Goal: Task Accomplishment & Management: Complete application form

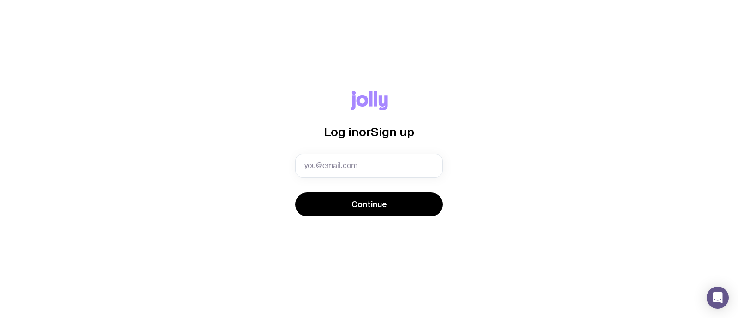
type input "[EMAIL_ADDRESS][DOMAIN_NAME]"
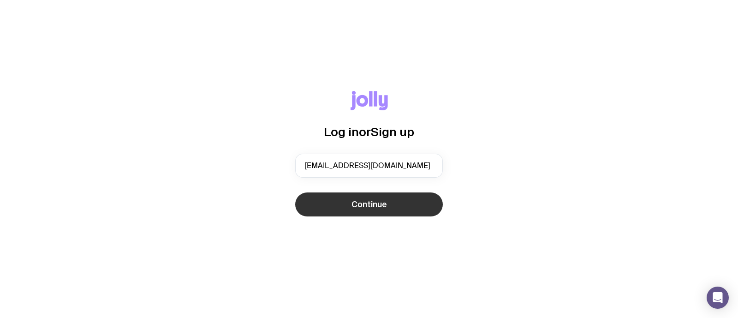
click at [385, 206] on span "Continue" at bounding box center [368, 204] width 35 height 11
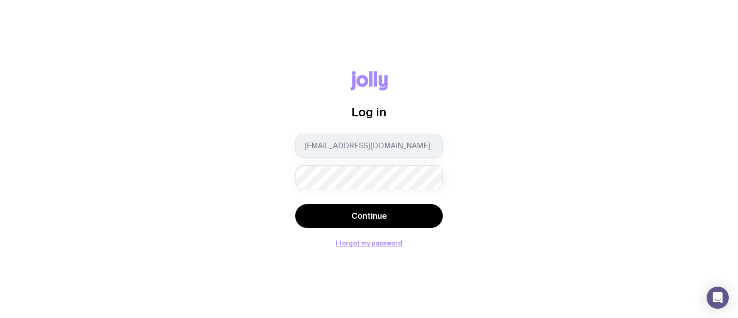
click at [295, 204] on button "Continue" at bounding box center [369, 216] width 148 height 24
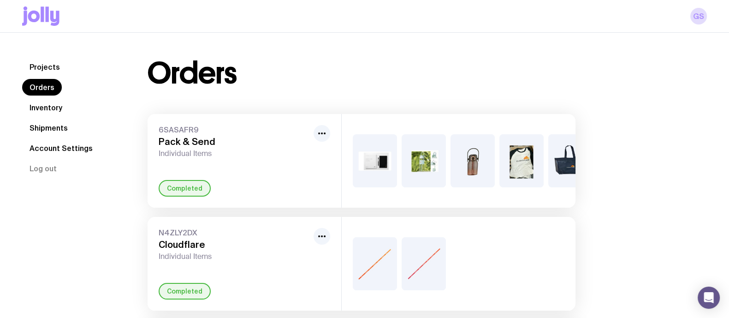
click at [51, 110] on link "Inventory" at bounding box center [45, 107] width 47 height 17
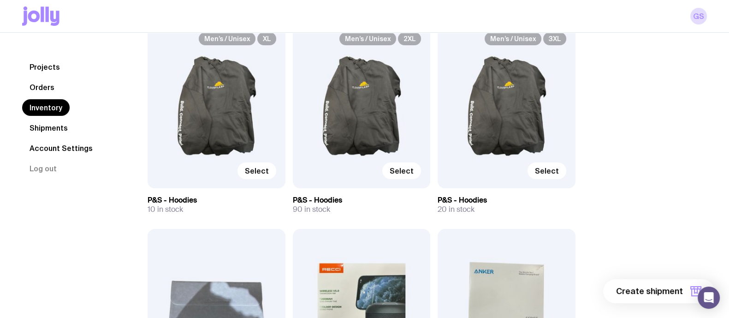
scroll to position [166, 0]
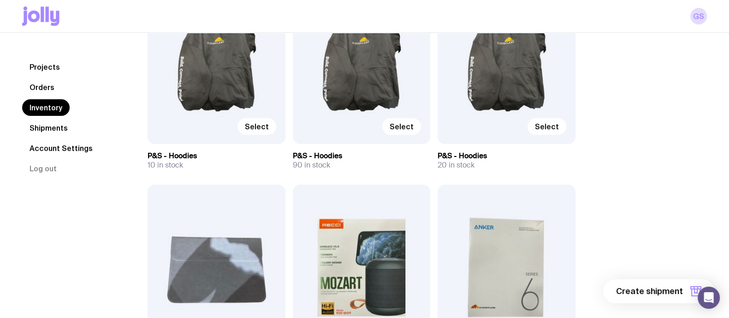
click at [200, 70] on div "Men’s / Unisex XL Select" at bounding box center [217, 61] width 138 height 165
click at [265, 126] on span "Select" at bounding box center [257, 126] width 24 height 9
click at [0, 0] on input "Select" at bounding box center [0, 0] width 0 height 0
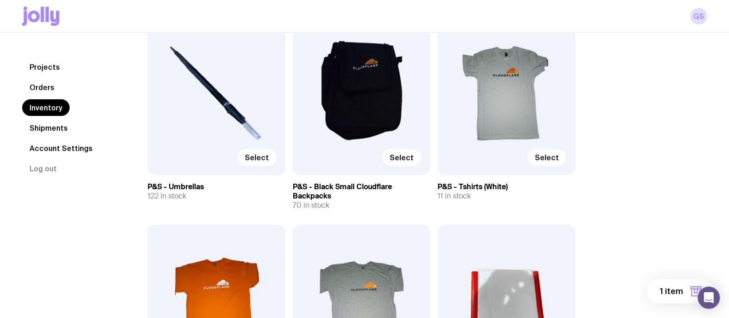
scroll to position [554, 0]
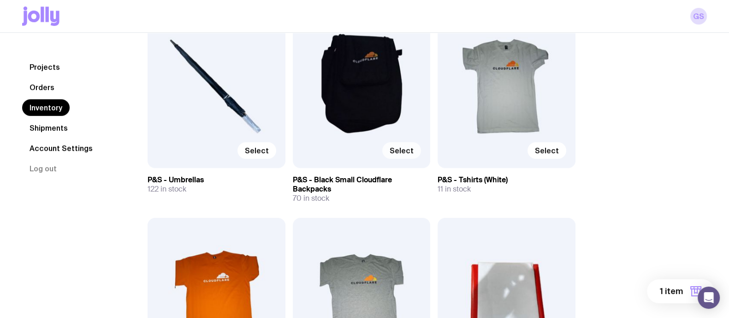
drag, startPoint x: 410, startPoint y: 153, endPoint x: 396, endPoint y: 153, distance: 13.4
click at [396, 153] on span "Select" at bounding box center [401, 150] width 24 height 9
click at [0, 0] on input "Select" at bounding box center [0, 0] width 0 height 0
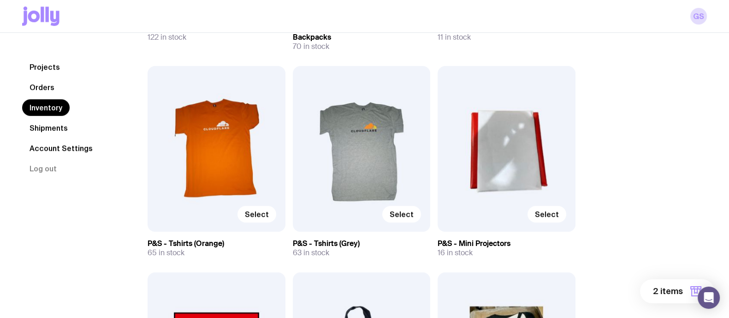
scroll to position [721, 0]
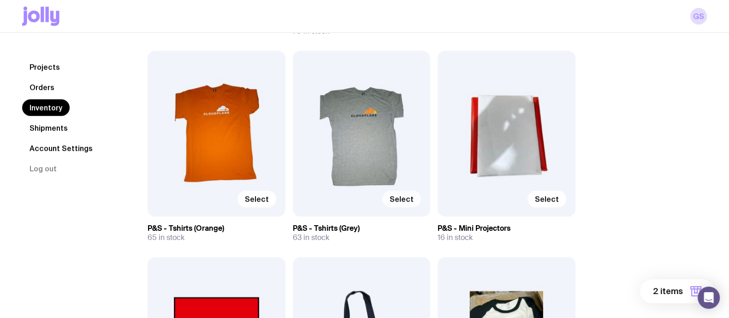
click at [401, 197] on span "Select" at bounding box center [401, 198] width 24 height 9
click at [0, 0] on input "Select" at bounding box center [0, 0] width 0 height 0
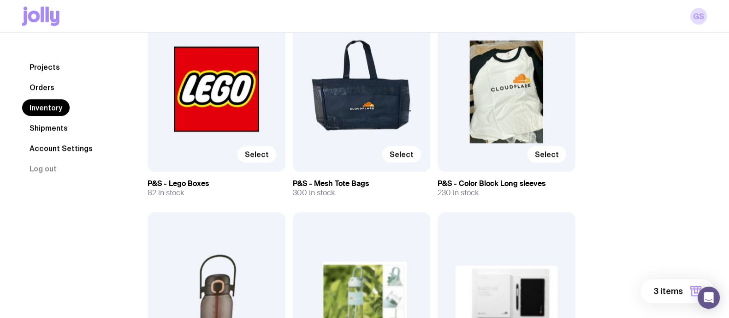
scroll to position [970, 0]
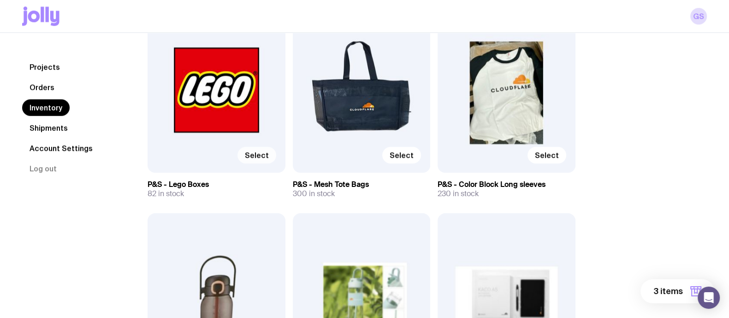
click at [253, 153] on span "Select" at bounding box center [257, 154] width 24 height 9
click at [0, 0] on input "Select" at bounding box center [0, 0] width 0 height 0
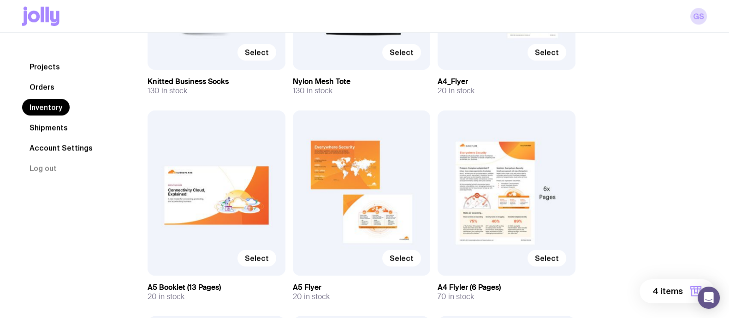
scroll to position [1491, 0]
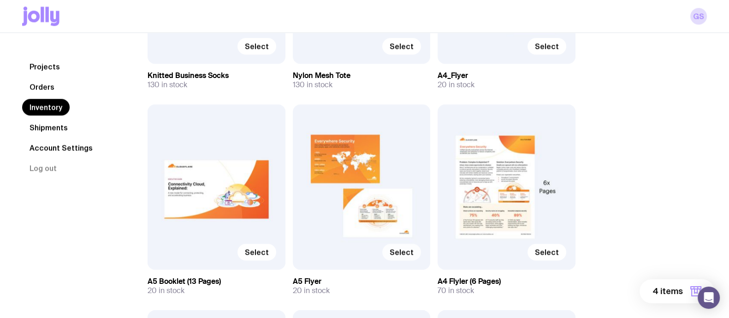
click at [407, 256] on label "Select" at bounding box center [401, 251] width 39 height 17
click at [0, 0] on input "Select" at bounding box center [0, 0] width 0 height 0
click at [557, 252] on span "Select" at bounding box center [547, 251] width 24 height 9
click at [0, 0] on input "Select" at bounding box center [0, 0] width 0 height 0
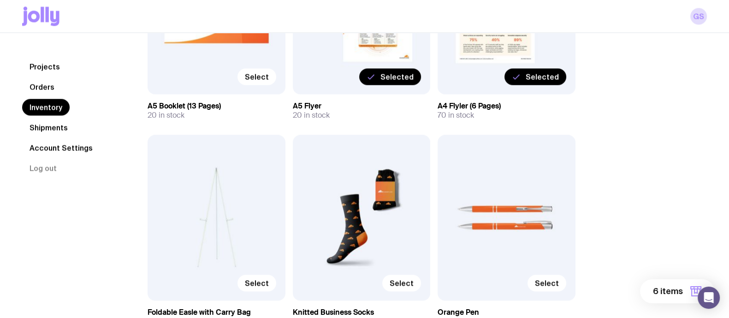
scroll to position [1695, 0]
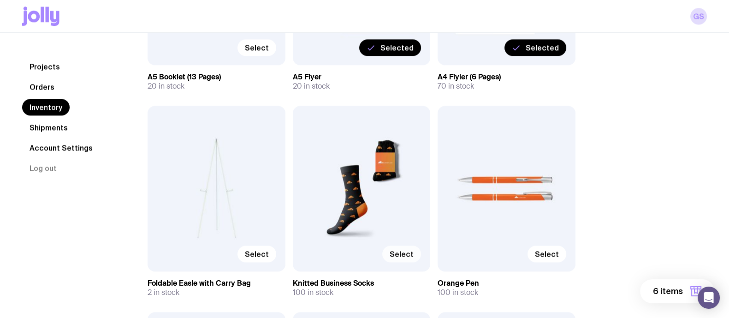
click at [395, 261] on div "Select" at bounding box center [361, 253] width 119 height 17
click at [402, 253] on span "Select" at bounding box center [401, 253] width 24 height 9
click at [0, 0] on input "Select" at bounding box center [0, 0] width 0 height 0
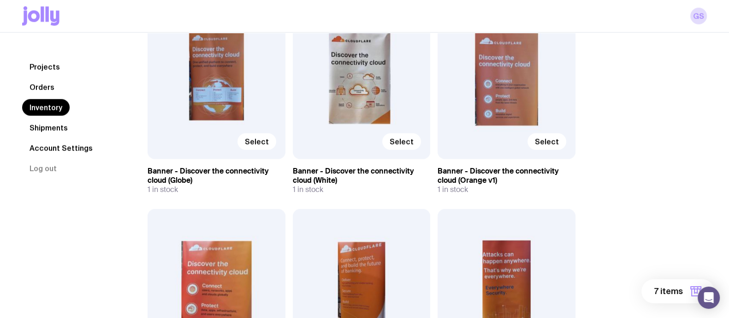
scroll to position [2846, 0]
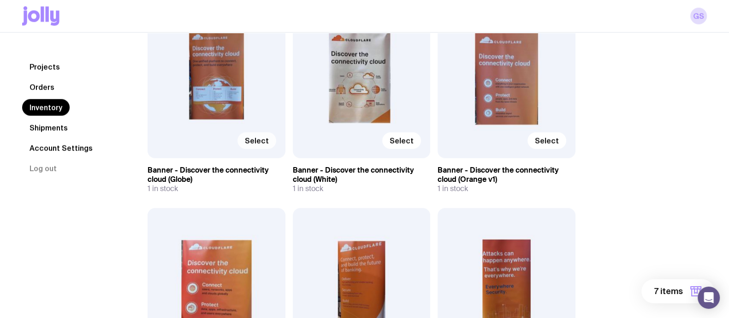
click at [254, 136] on span "Select" at bounding box center [257, 140] width 24 height 9
click at [0, 0] on input "Select" at bounding box center [0, 0] width 0 height 0
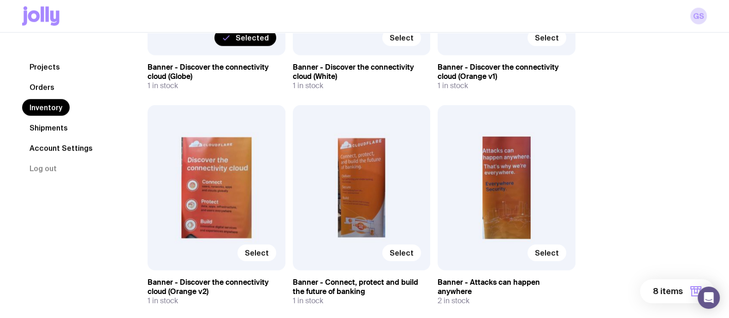
scroll to position [2952, 0]
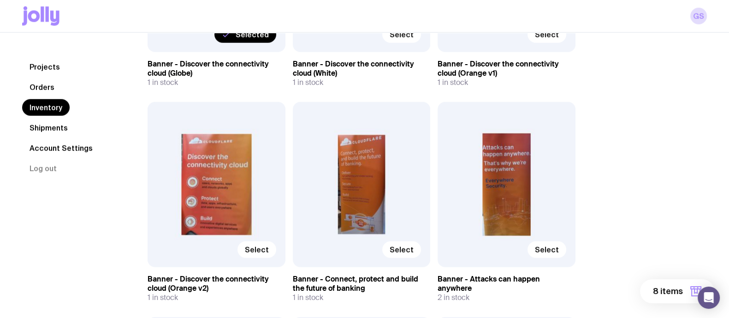
click at [412, 229] on div "Select" at bounding box center [362, 184] width 138 height 165
click at [410, 245] on span "Select" at bounding box center [401, 249] width 24 height 9
click at [0, 0] on input "Select" at bounding box center [0, 0] width 0 height 0
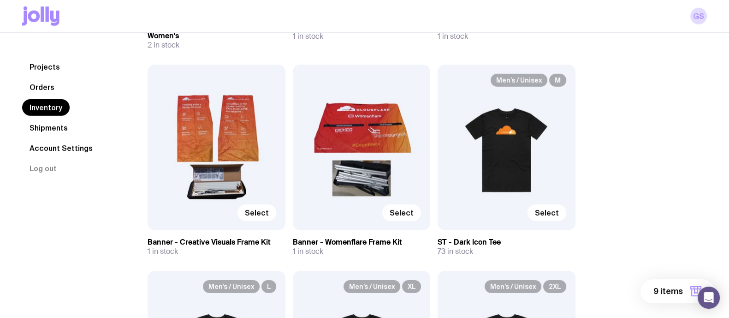
scroll to position [3418, 0]
click at [552, 208] on span "Select" at bounding box center [547, 212] width 24 height 9
click at [0, 0] on input "Select" at bounding box center [0, 0] width 0 height 0
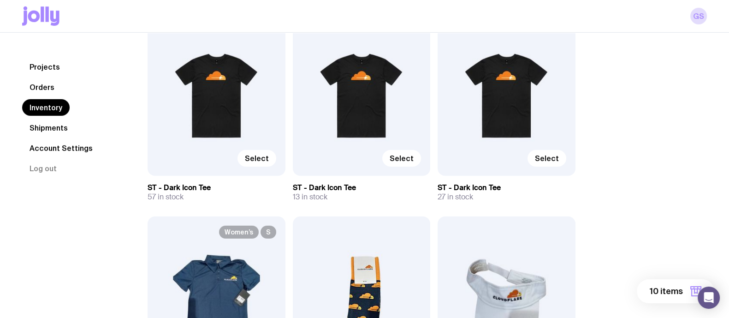
scroll to position [3664, 0]
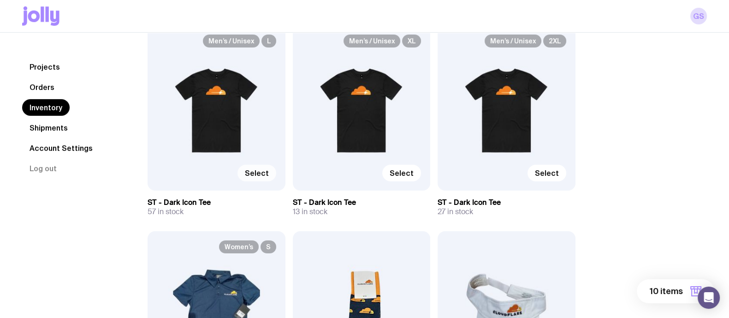
click at [258, 165] on label "Select" at bounding box center [256, 173] width 39 height 17
click at [0, 0] on input "Select" at bounding box center [0, 0] width 0 height 0
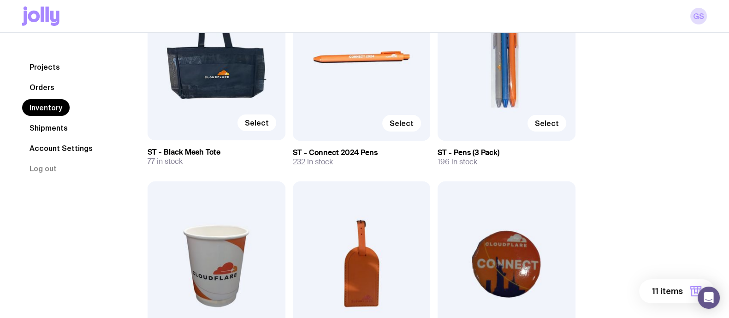
scroll to position [4325, 0]
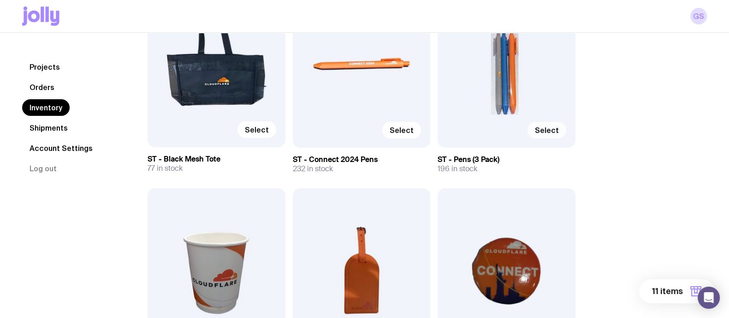
click at [555, 125] on span "Select" at bounding box center [547, 129] width 24 height 9
click at [0, 0] on input "Select" at bounding box center [0, 0] width 0 height 0
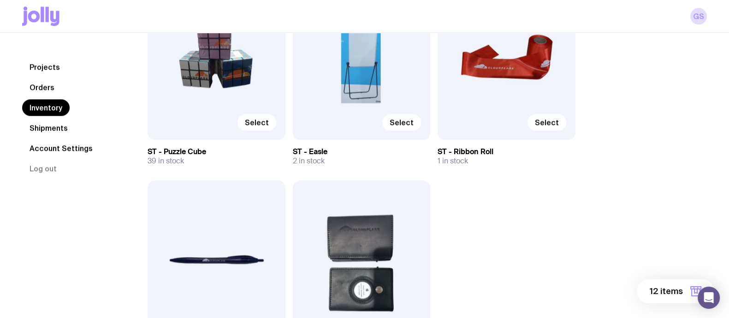
scroll to position [5673, 0]
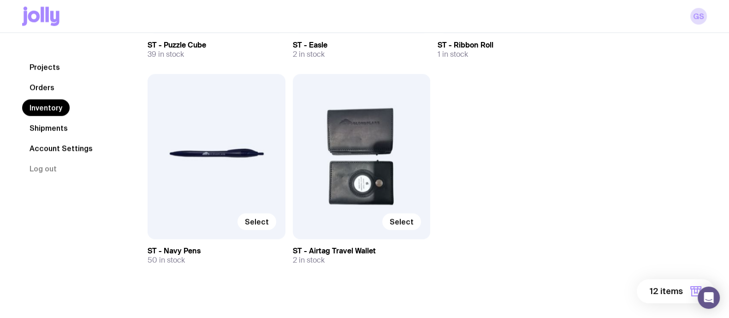
click at [671, 289] on span "12 items" at bounding box center [665, 290] width 33 height 11
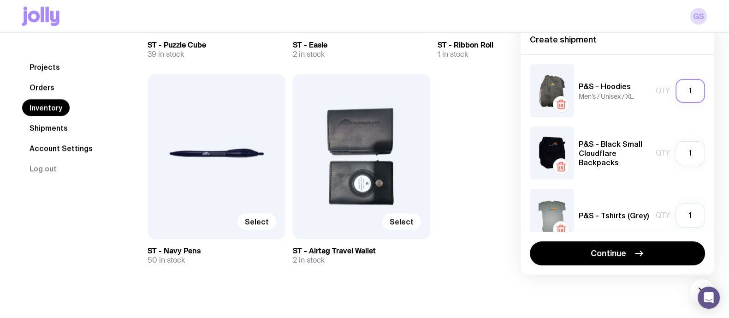
click at [684, 91] on input "1" at bounding box center [690, 91] width 30 height 24
type input "10"
click at [680, 158] on input "1" at bounding box center [690, 153] width 30 height 24
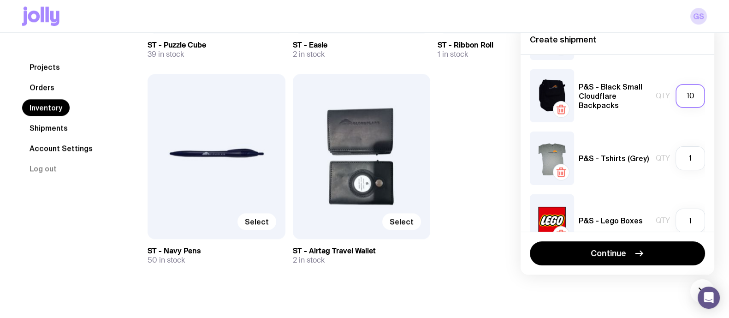
scroll to position [59, 0]
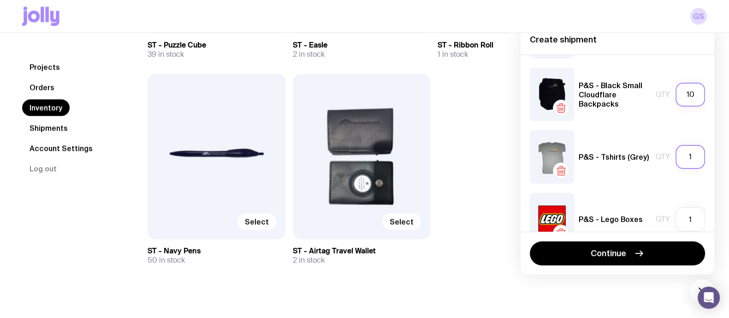
type input "10"
click at [683, 160] on input "1" at bounding box center [690, 157] width 30 height 24
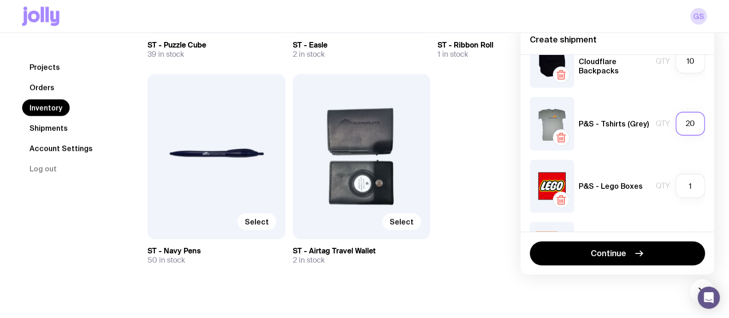
scroll to position [94, 0]
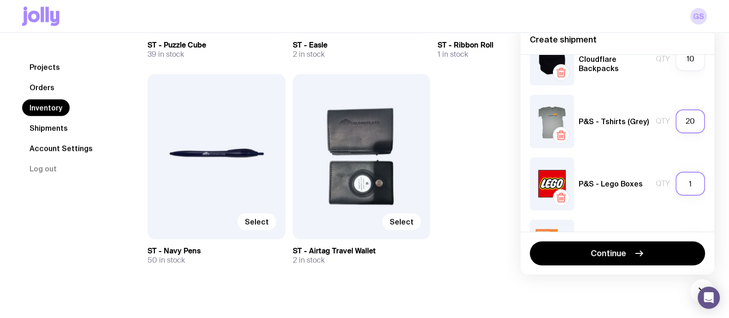
type input "20"
click at [685, 179] on input "1" at bounding box center [690, 183] width 30 height 24
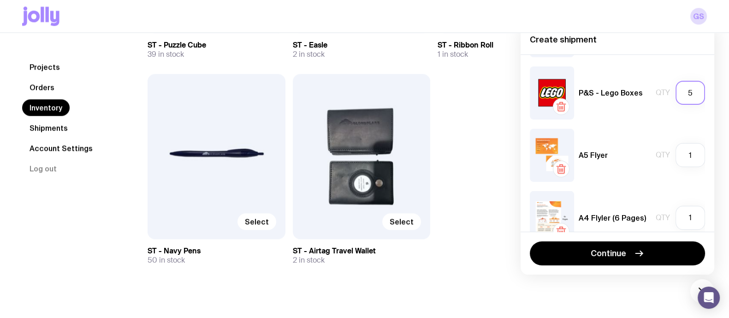
scroll to position [189, 0]
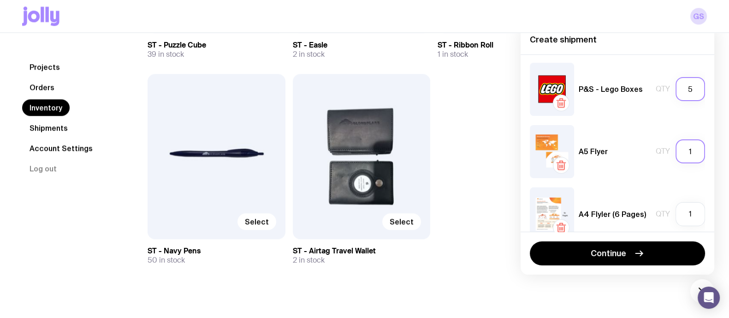
type input "5"
click at [684, 153] on input "1" at bounding box center [690, 151] width 30 height 24
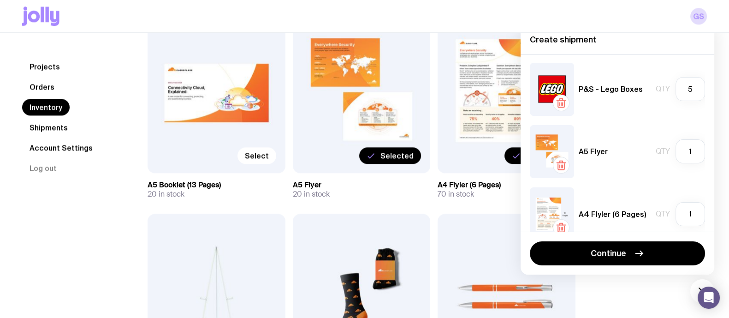
scroll to position [1574, 0]
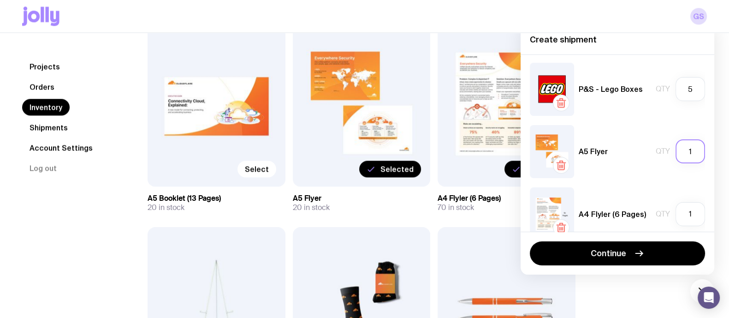
drag, startPoint x: 687, startPoint y: 155, endPoint x: 671, endPoint y: 148, distance: 18.0
click at [675, 148] on input "1" at bounding box center [690, 151] width 30 height 24
type input "20"
click at [679, 211] on input "1" at bounding box center [690, 214] width 30 height 24
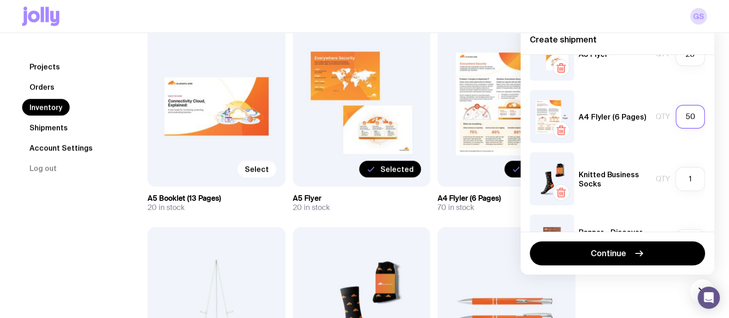
scroll to position [293, 0]
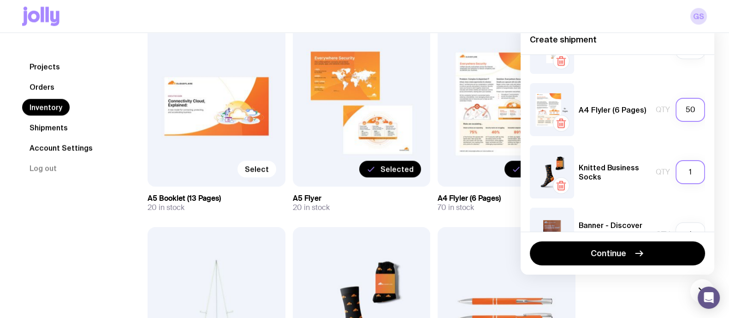
type input "50"
drag, startPoint x: 681, startPoint y: 176, endPoint x: 685, endPoint y: 171, distance: 6.6
click at [685, 171] on input "1" at bounding box center [690, 172] width 30 height 24
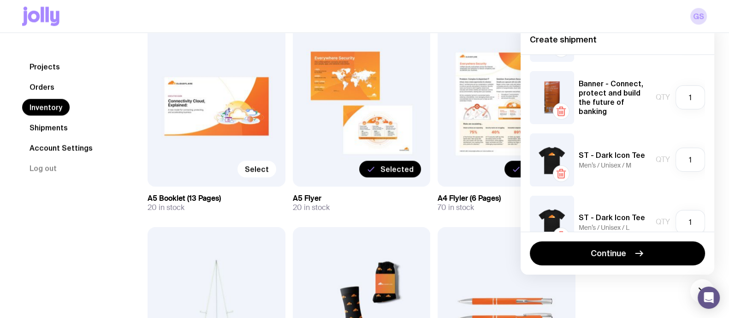
scroll to position [501, 0]
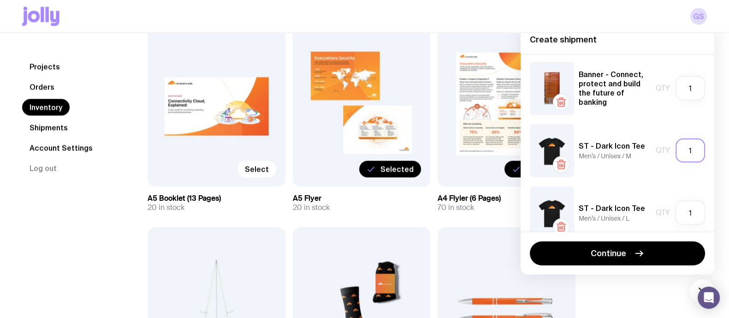
type input "30"
click at [686, 152] on input "1" at bounding box center [690, 150] width 30 height 24
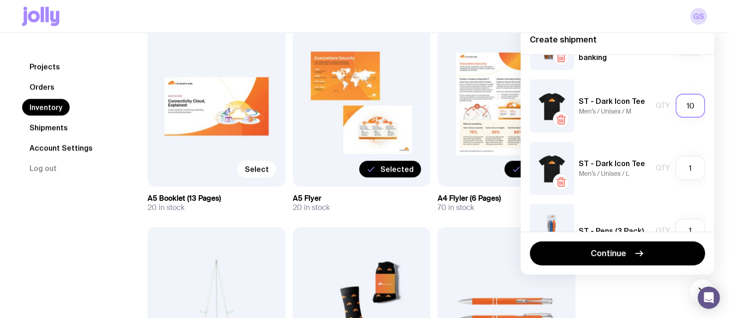
scroll to position [546, 0]
type input "10"
click at [689, 169] on input "1" at bounding box center [690, 167] width 30 height 24
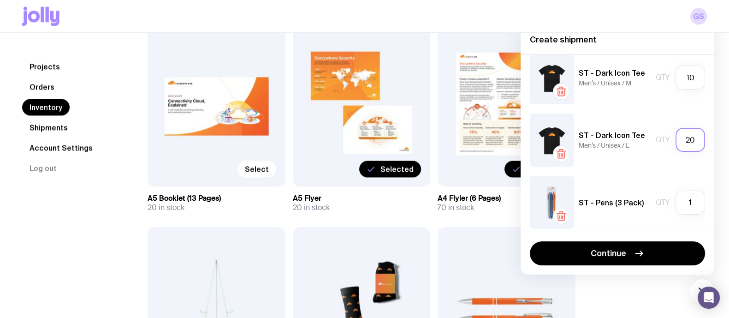
scroll to position [580, 0]
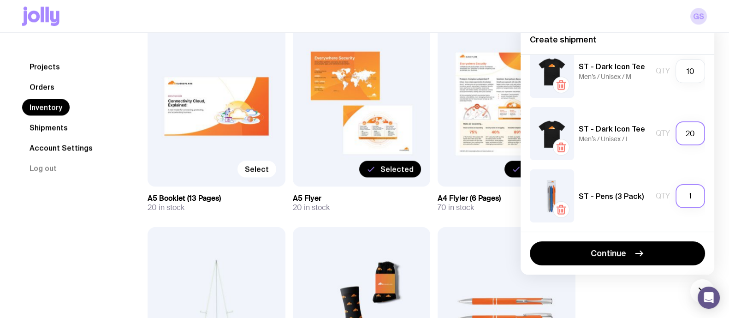
type input "20"
click at [686, 194] on input "1" at bounding box center [690, 196] width 30 height 24
type input "1"
type input "0"
click at [560, 211] on icon "button" at bounding box center [560, 210] width 0 height 3
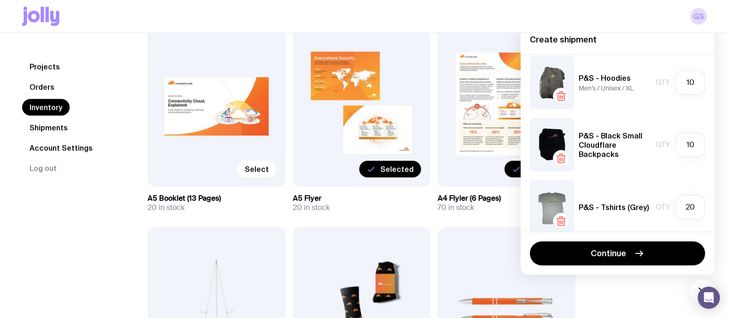
scroll to position [0, 0]
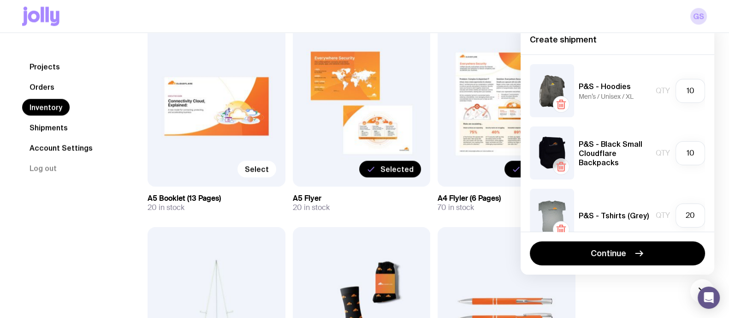
click at [564, 169] on icon "button" at bounding box center [561, 168] width 6 height 6
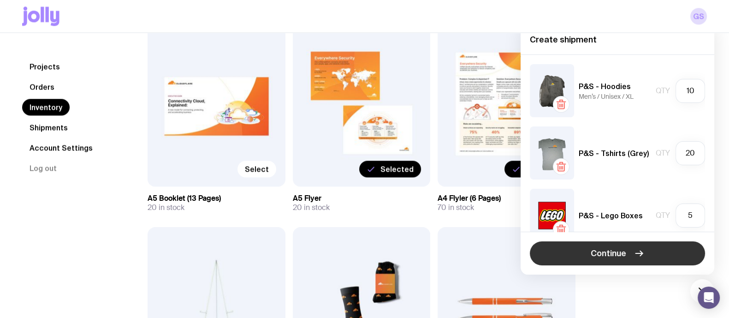
click at [615, 260] on button "Continue" at bounding box center [617, 253] width 175 height 24
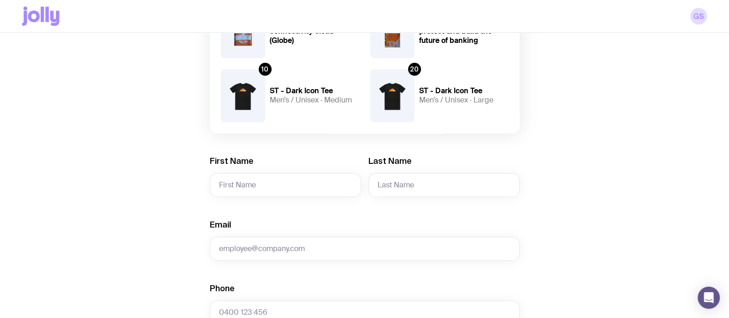
scroll to position [341, 0]
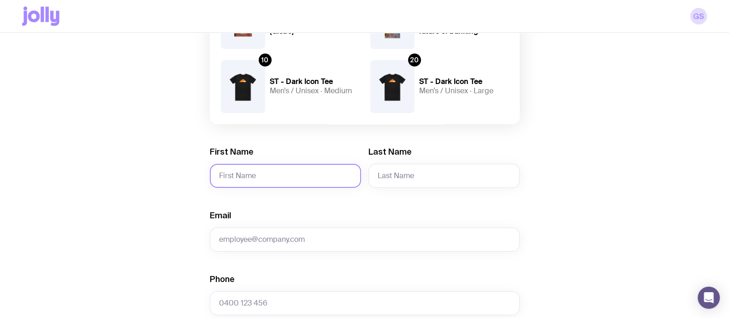
click at [292, 164] on input "First Name" at bounding box center [285, 176] width 151 height 24
paste input "[PERSON_NAME]"
drag, startPoint x: 240, startPoint y: 172, endPoint x: 297, endPoint y: 170, distance: 57.2
click at [297, 170] on input "[PERSON_NAME]" at bounding box center [285, 176] width 151 height 24
type input "[PERSON_NAME]"
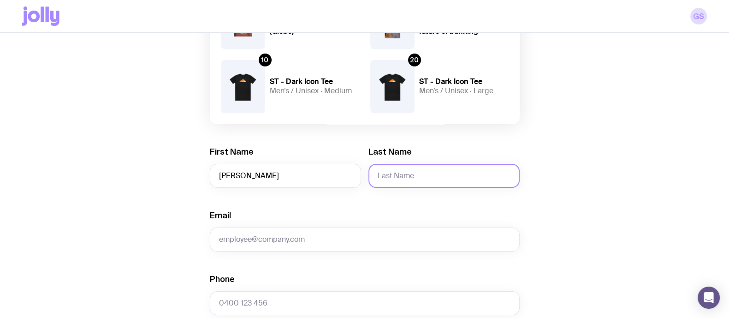
click at [429, 175] on input "Last Name" at bounding box center [443, 176] width 151 height 24
paste input "Ossedryver"
type input "Ossedryver"
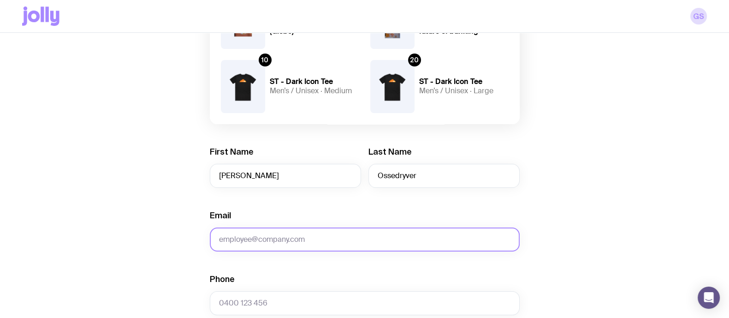
click at [270, 231] on input "Email" at bounding box center [365, 239] width 310 height 24
paste input "[PERSON_NAME][EMAIL_ADDRESS][DOMAIN_NAME]"
type input "[PERSON_NAME][EMAIL_ADDRESS][DOMAIN_NAME]"
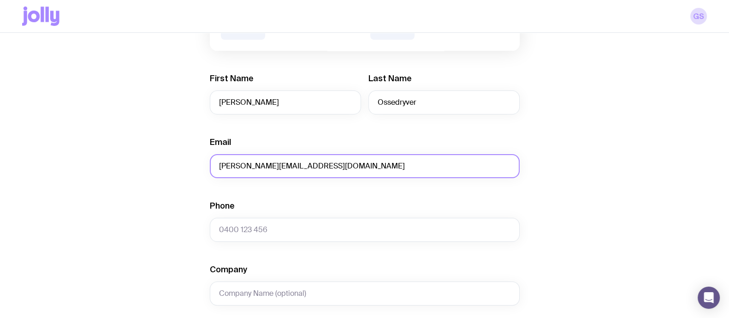
scroll to position [415, 0]
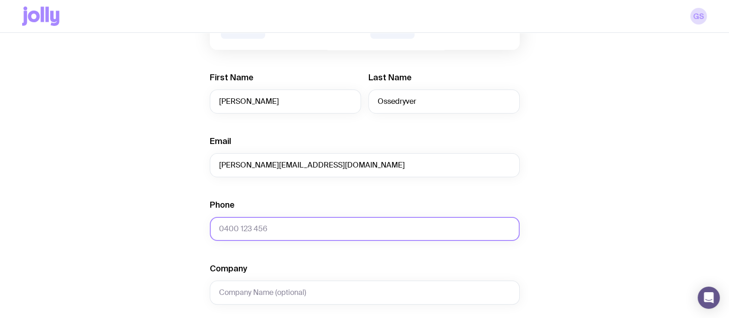
click at [283, 220] on input "Phone" at bounding box center [365, 229] width 310 height 24
paste input "[PHONE_NUMBER]"
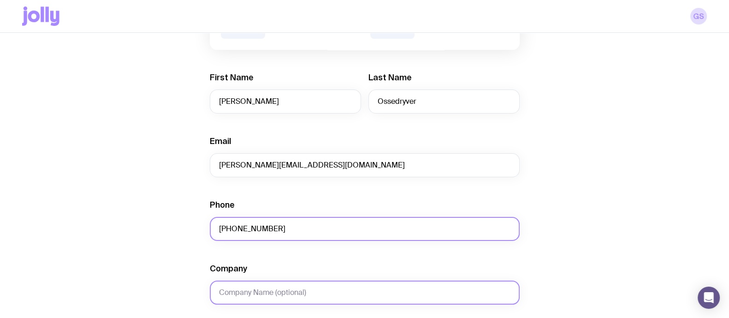
type input "[PHONE_NUMBER]"
click at [262, 282] on input "Company" at bounding box center [365, 292] width 310 height 24
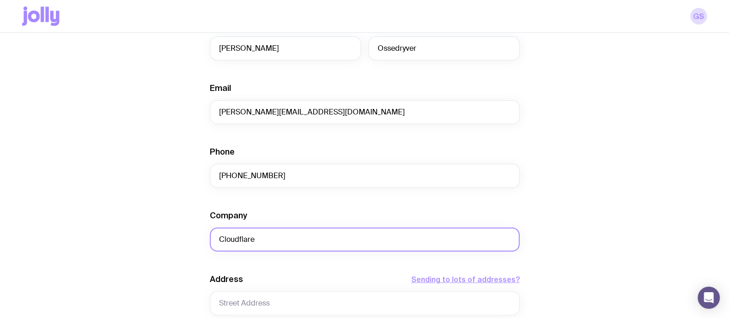
scroll to position [597, 0]
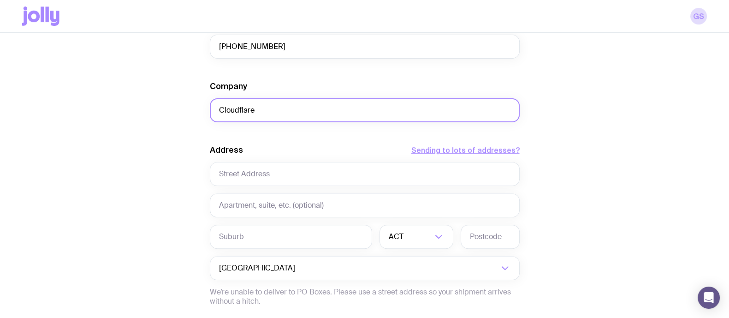
type input "Cloudflare"
click at [301, 187] on div "Address Sending to lots of addresses? ACT Loading... Australia Loading... We’re…" at bounding box center [365, 224] width 310 height 161
click at [299, 190] on div "Address Sending to lots of addresses? ACT Loading... Australia Loading... We’re…" at bounding box center [365, 224] width 310 height 161
click at [283, 160] on div "Address Sending to lots of addresses?" at bounding box center [365, 153] width 310 height 18
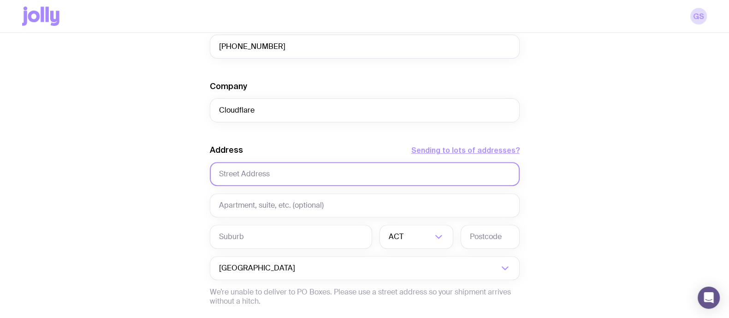
click at [283, 165] on input "text" at bounding box center [365, 174] width 310 height 24
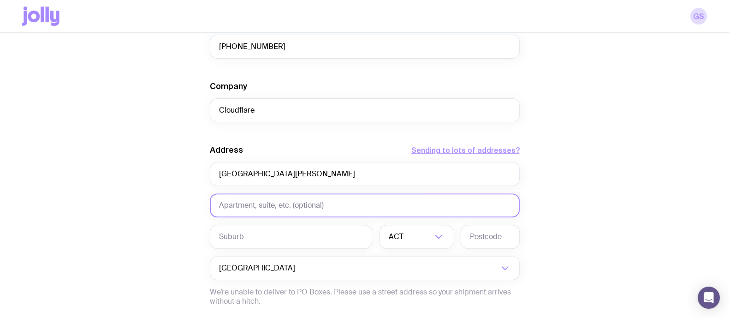
click at [335, 199] on input "text" at bounding box center [365, 205] width 310 height 24
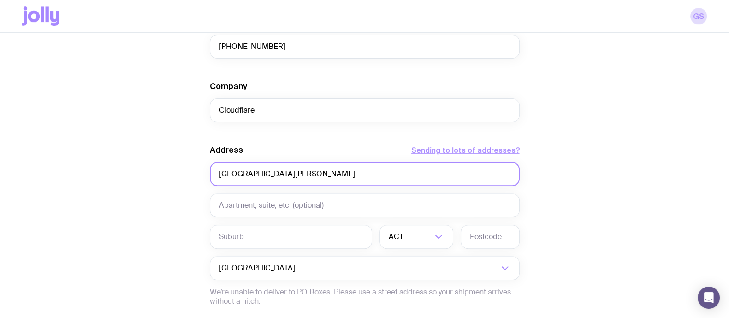
click at [278, 176] on input "[GEOGRAPHIC_DATA][PERSON_NAME]" at bounding box center [365, 174] width 310 height 24
paste input "[STREET_ADDRESS]"
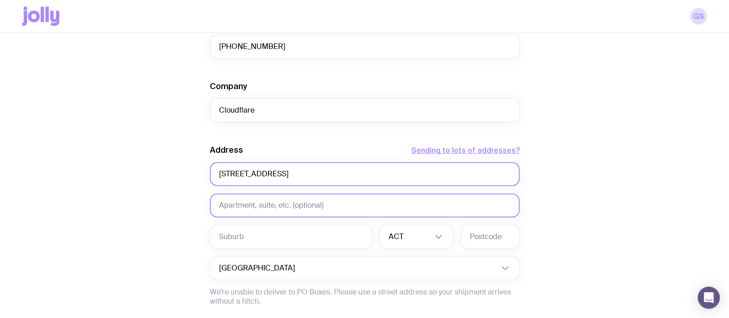
type input "[STREET_ADDRESS]"
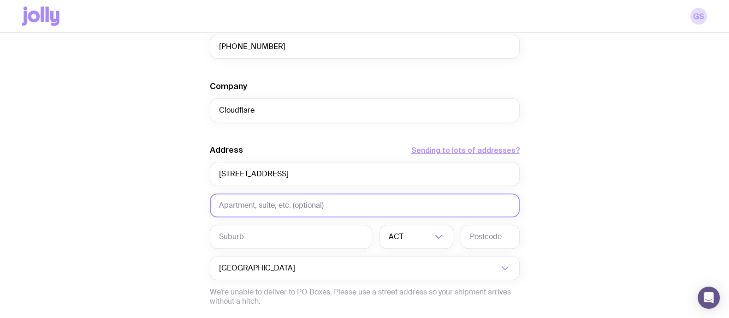
click at [264, 205] on input "text" at bounding box center [365, 205] width 310 height 24
type input "[GEOGRAPHIC_DATA][PERSON_NAME]"
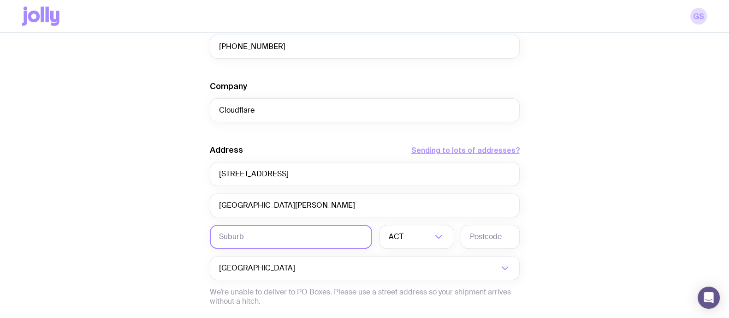
click at [266, 230] on input "text" at bounding box center [291, 236] width 162 height 24
type input "Braddon"
click at [483, 239] on input "text" at bounding box center [489, 236] width 59 height 24
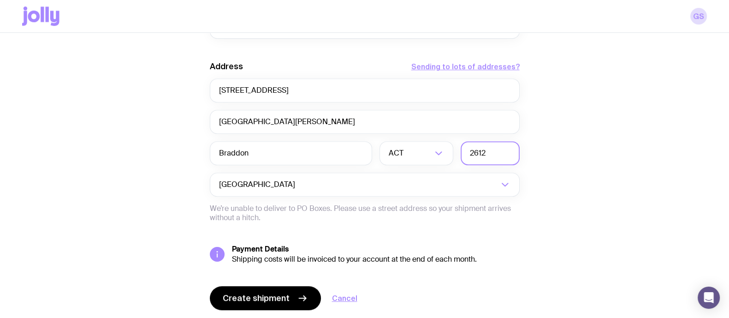
scroll to position [709, 0]
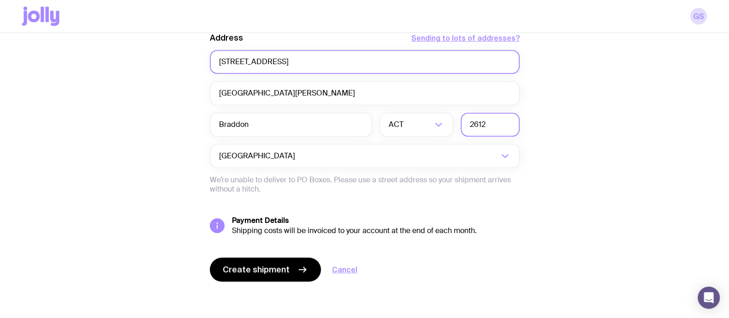
type input "2612"
drag, startPoint x: 292, startPoint y: 63, endPoint x: 410, endPoint y: 56, distance: 118.2
click at [410, 56] on input "[STREET_ADDRESS]" at bounding box center [365, 62] width 310 height 24
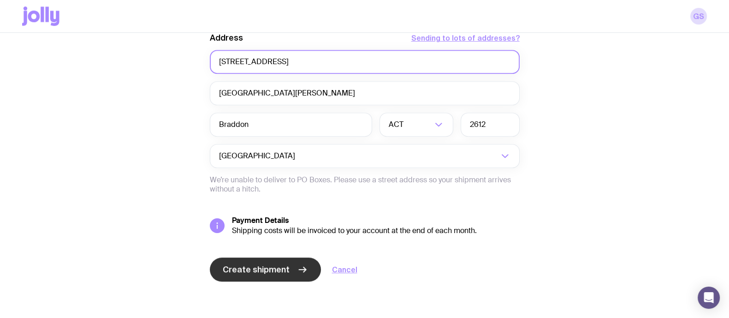
type input "[STREET_ADDRESS]"
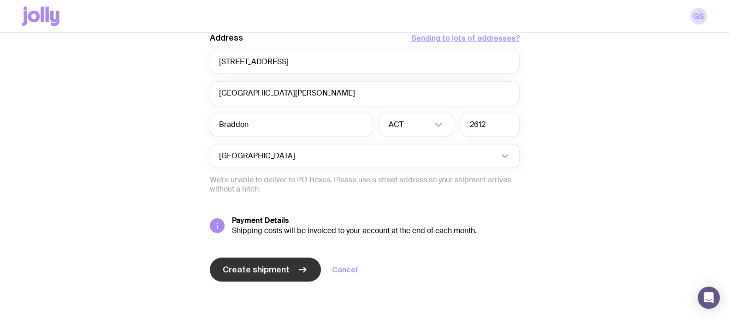
click at [270, 262] on button "Create shipment" at bounding box center [265, 269] width 111 height 24
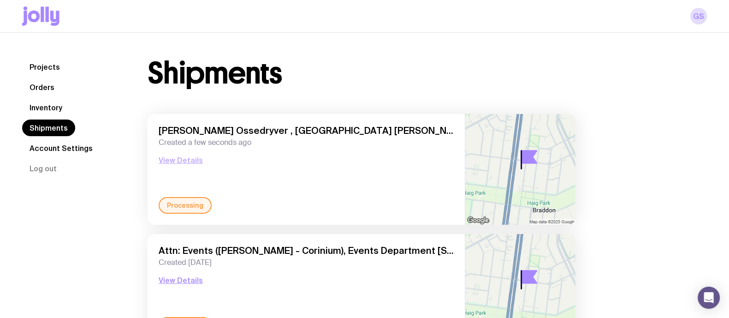
click at [174, 161] on button "View Details" at bounding box center [181, 159] width 44 height 11
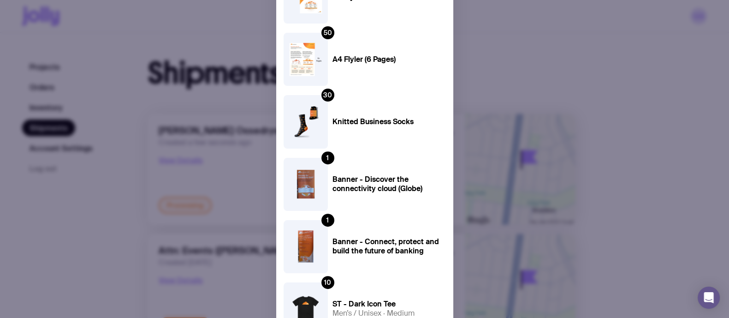
scroll to position [625, 0]
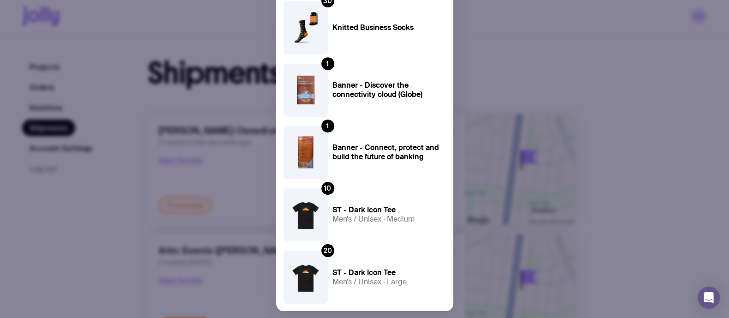
click at [484, 44] on div "Processing [PERSON_NAME] Ossedryver , [GEOGRAPHIC_DATA] [PERSON_NAME][GEOGRAPHI…" at bounding box center [364, 159] width 729 height 318
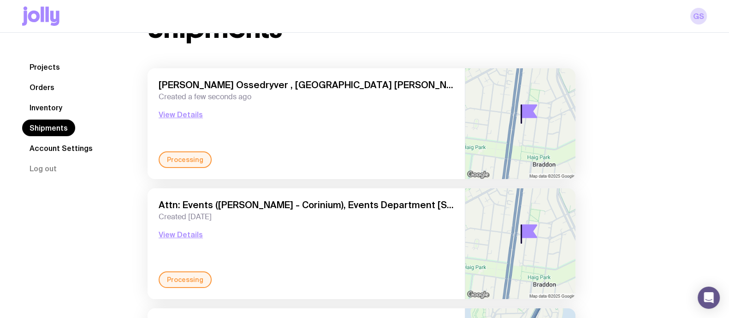
scroll to position [46, 0]
click at [171, 114] on button "View Details" at bounding box center [181, 114] width 44 height 11
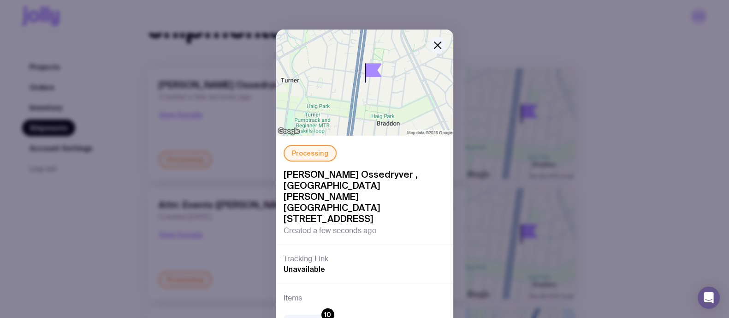
click at [207, 248] on div "Processing [PERSON_NAME] Ossedryver , [GEOGRAPHIC_DATA] [PERSON_NAME][GEOGRAPHI…" at bounding box center [364, 159] width 729 height 318
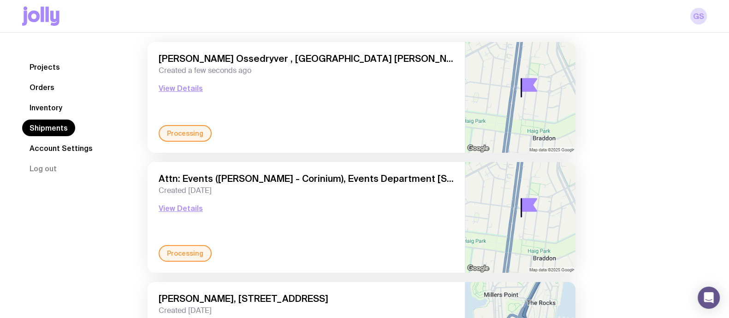
scroll to position [59, 0]
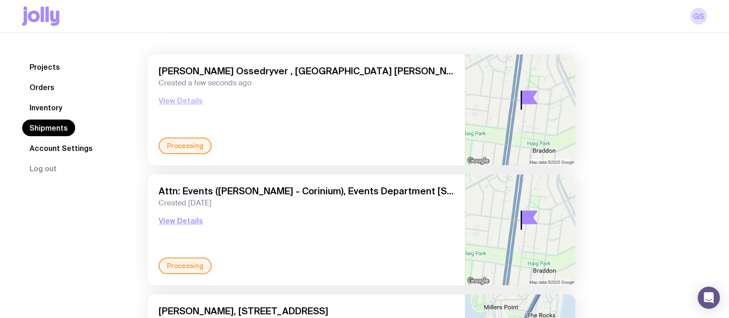
click at [188, 104] on button "View Details" at bounding box center [181, 100] width 44 height 11
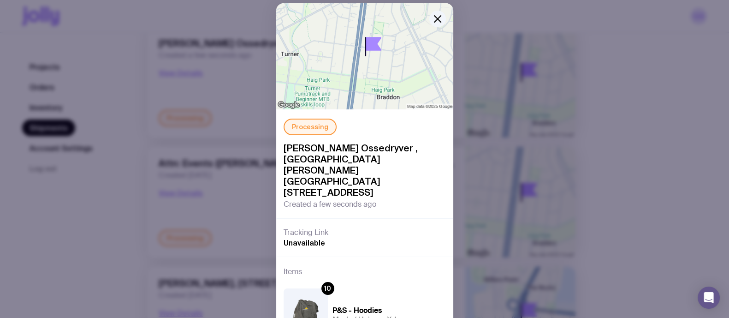
scroll to position [27, 0]
